Goal: Navigation & Orientation: Find specific page/section

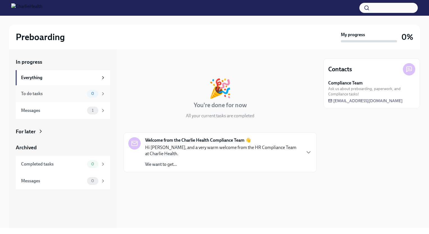
click at [66, 94] on div "To do tasks" at bounding box center [53, 94] width 64 height 6
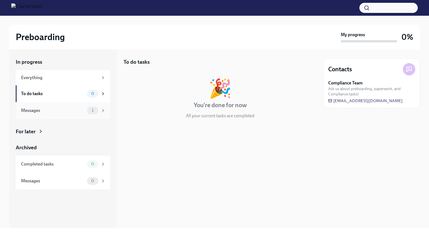
click at [60, 113] on div "Messages" at bounding box center [53, 111] width 64 height 6
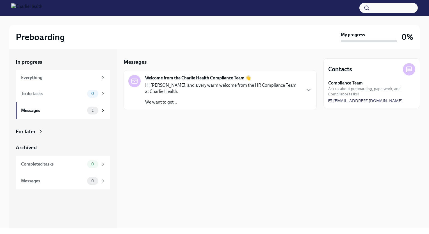
click at [176, 93] on p "Hi [PERSON_NAME], and a very warm welcome from the HR Compliance Team at Charli…" at bounding box center [223, 88] width 156 height 12
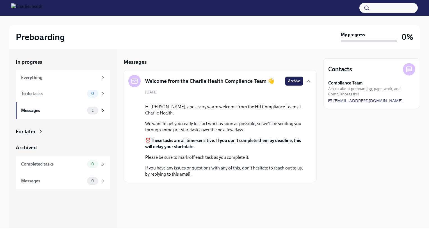
click at [292, 133] on p "We want to get you ready to start work as soon as possible, so we'll be sending…" at bounding box center [224, 127] width 158 height 12
click at [58, 106] on div "Messages 1" at bounding box center [63, 110] width 94 height 17
click at [72, 111] on div "Messages" at bounding box center [53, 111] width 64 height 6
click at [79, 110] on div "Messages" at bounding box center [53, 111] width 64 height 6
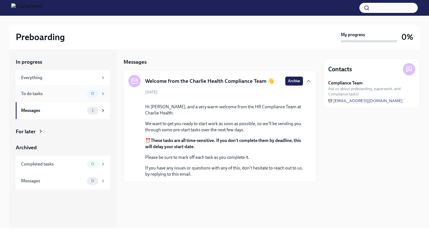
click at [76, 92] on div "To do tasks" at bounding box center [53, 94] width 64 height 6
